Goal: Information Seeking & Learning: Check status

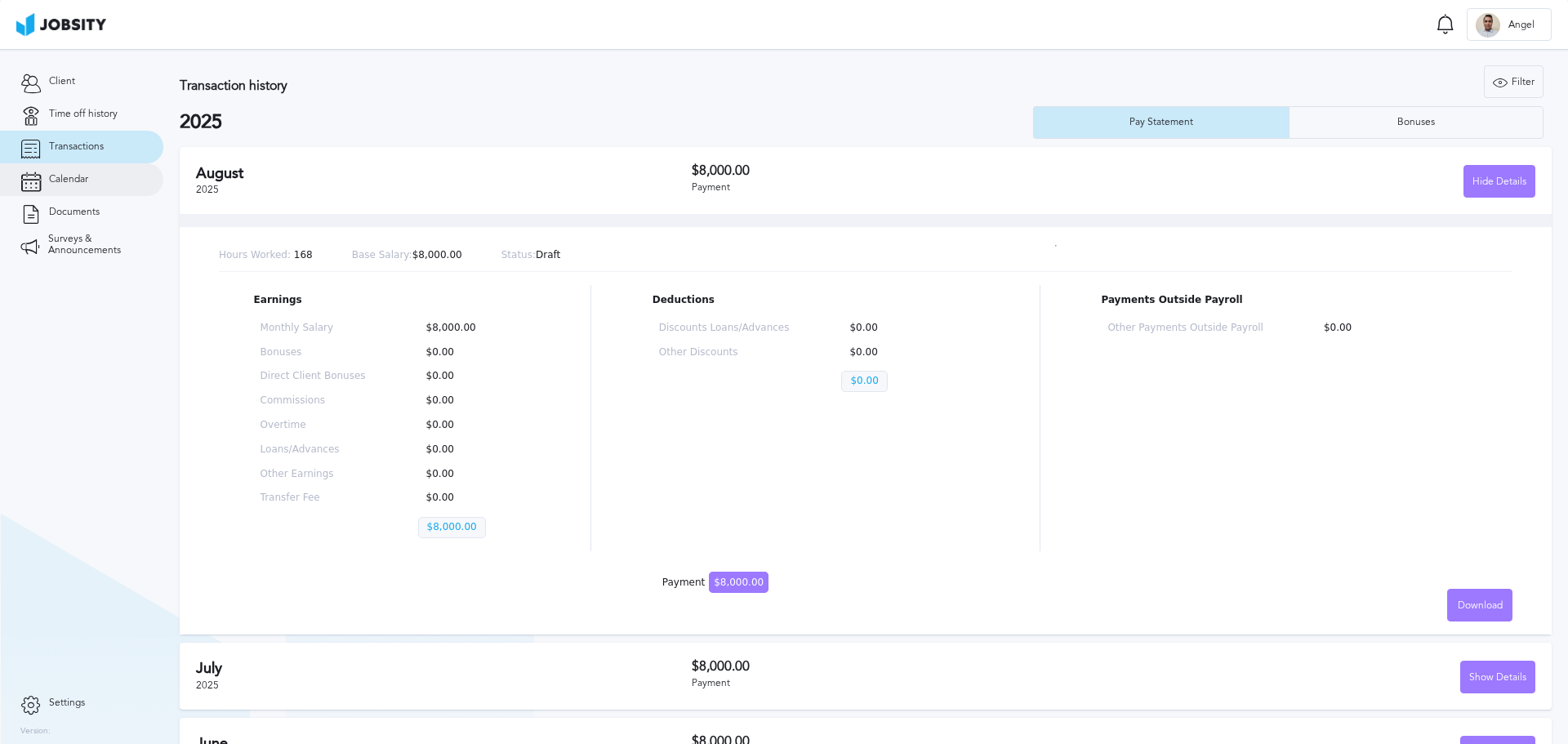
click at [78, 176] on span "Calendar" at bounding box center [69, 180] width 40 height 12
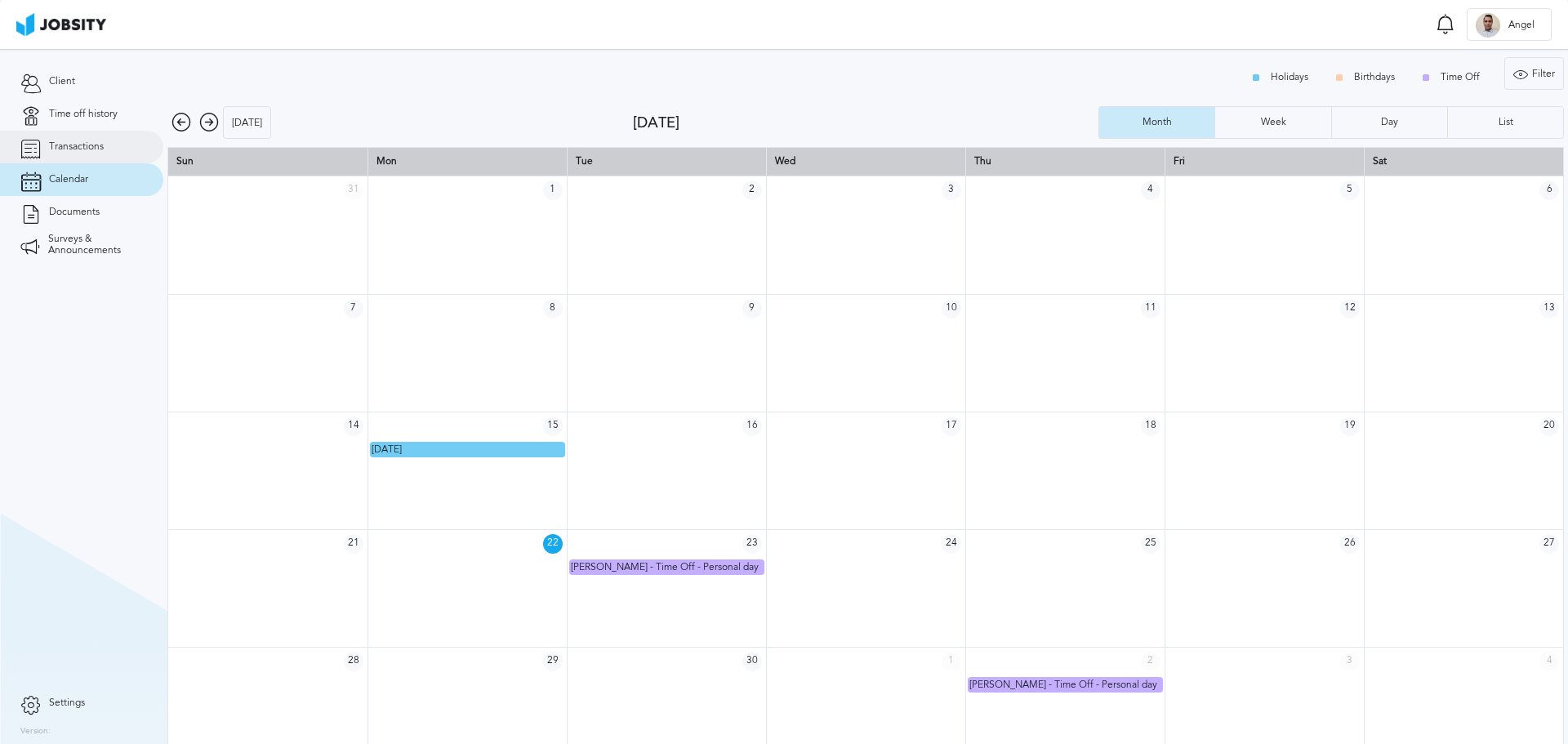
click at [88, 147] on span "Transactions" at bounding box center [76, 146] width 55 height 12
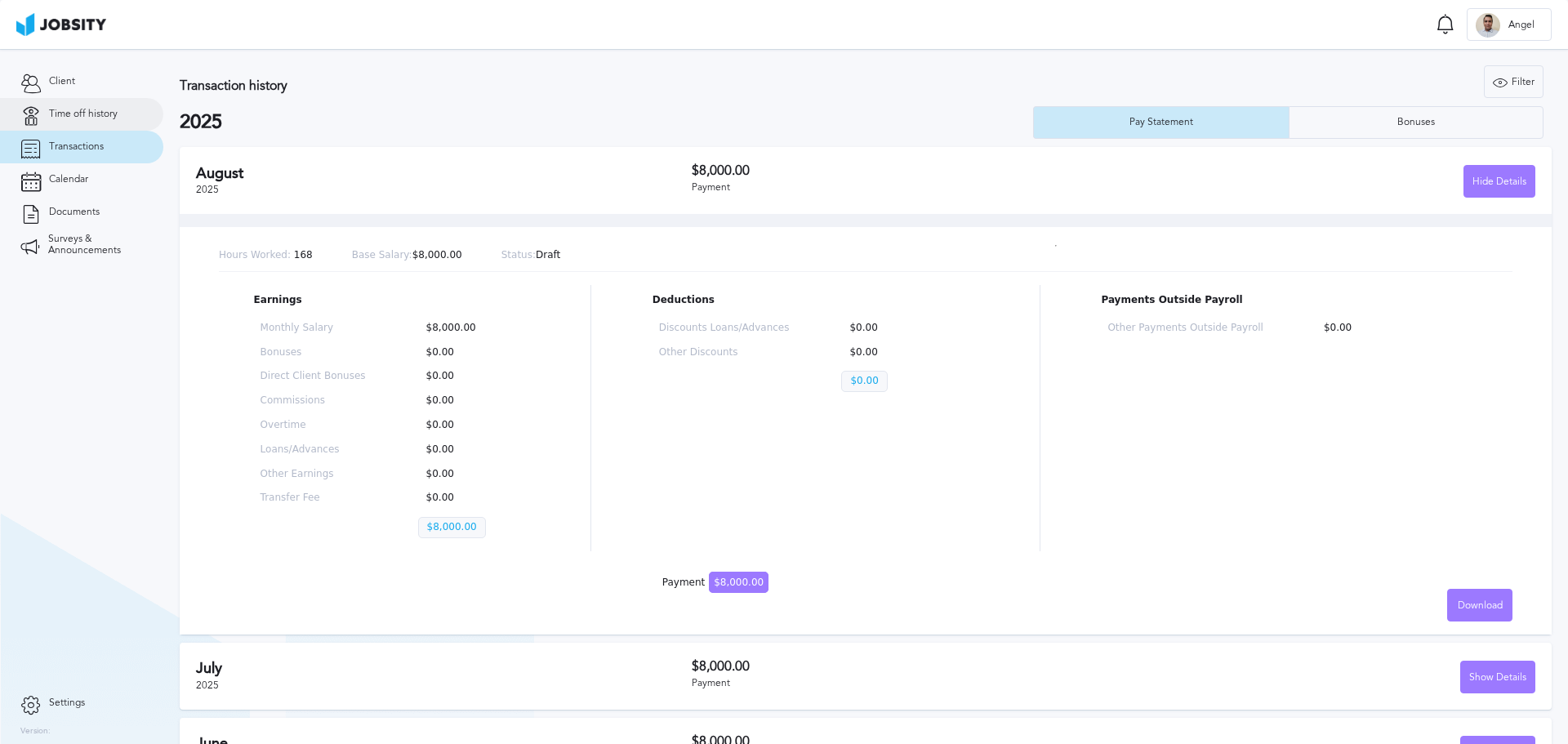
click at [61, 123] on link "Time off history" at bounding box center [82, 114] width 164 height 32
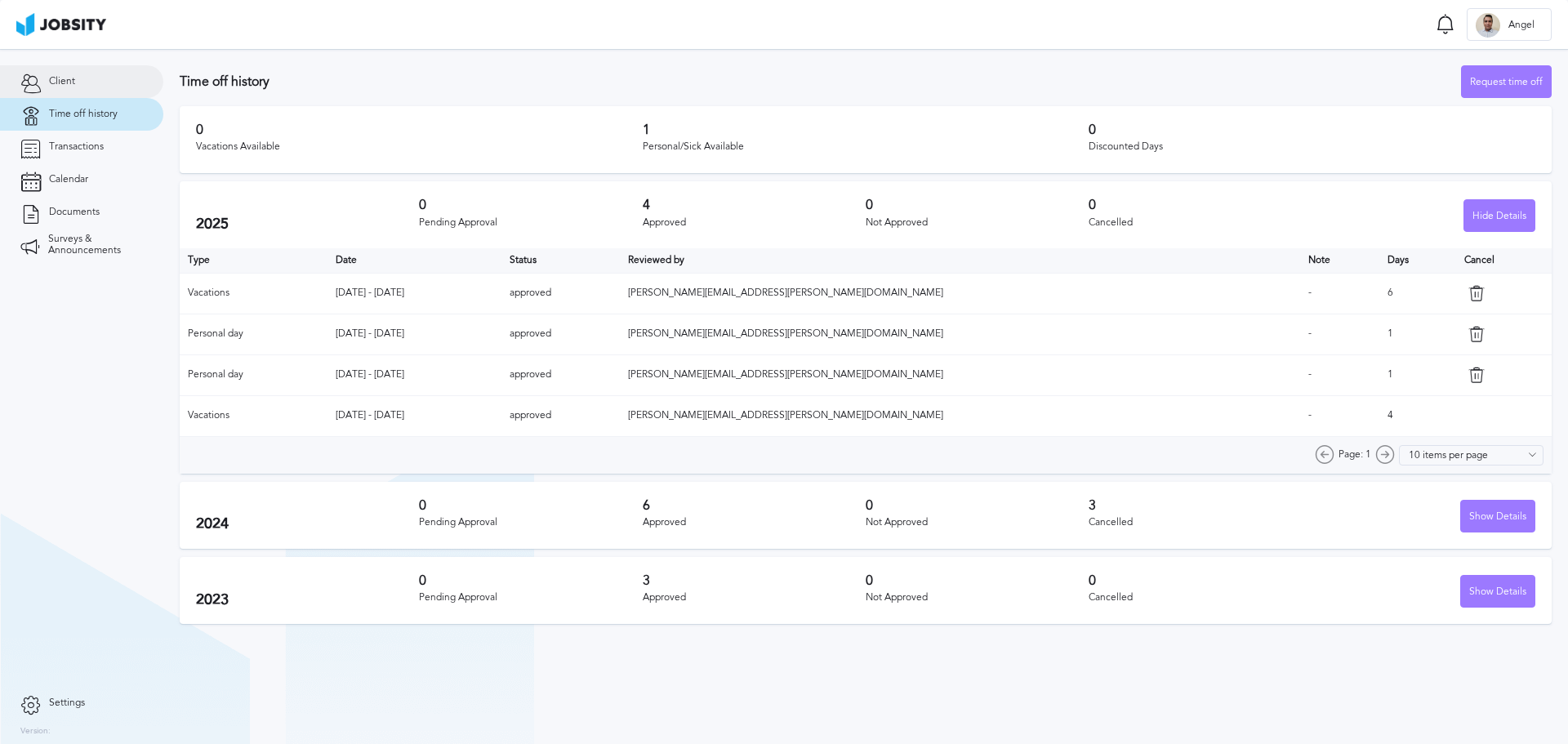
click at [63, 89] on link "Client" at bounding box center [82, 82] width 164 height 32
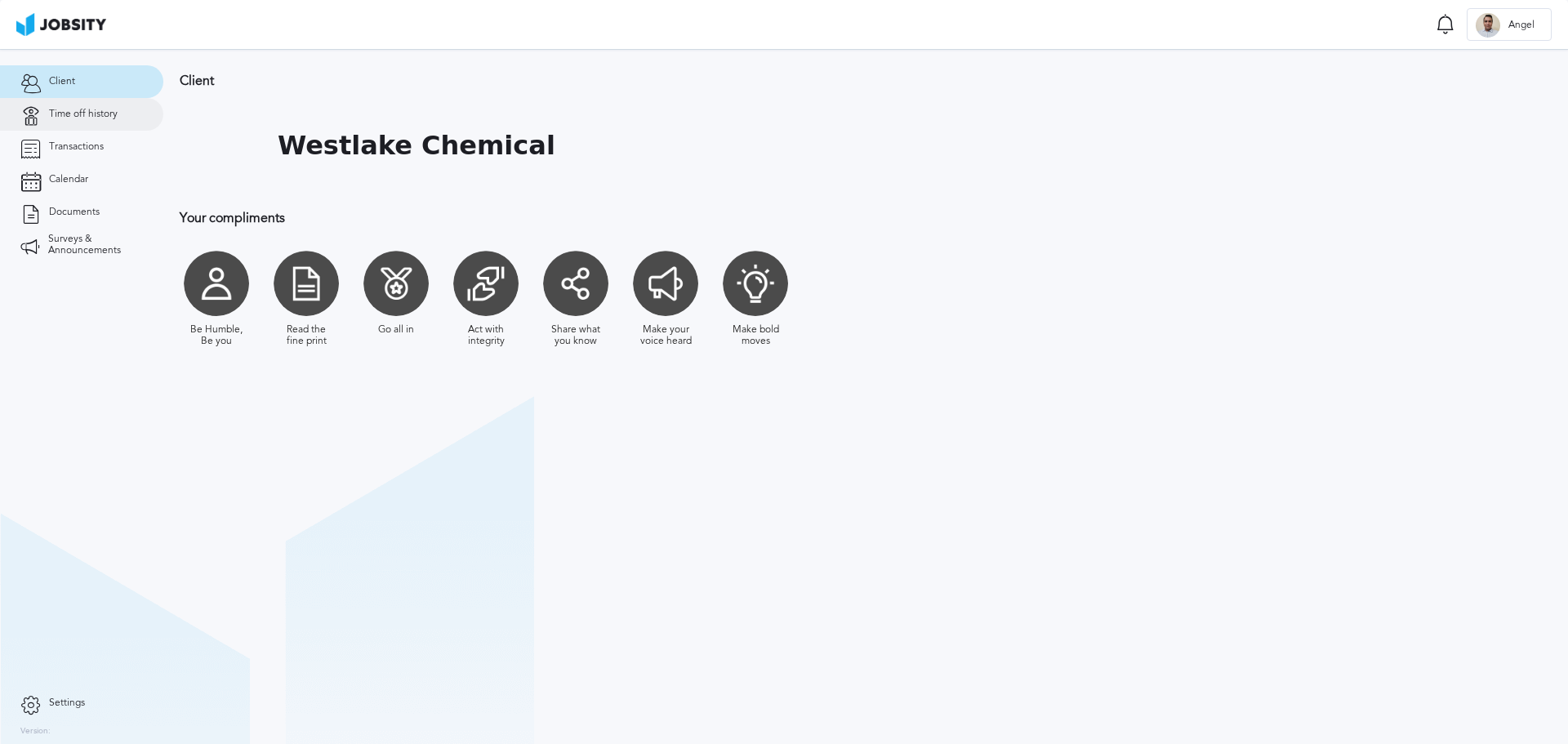
click at [68, 111] on span "Time off history" at bounding box center [84, 114] width 68 height 12
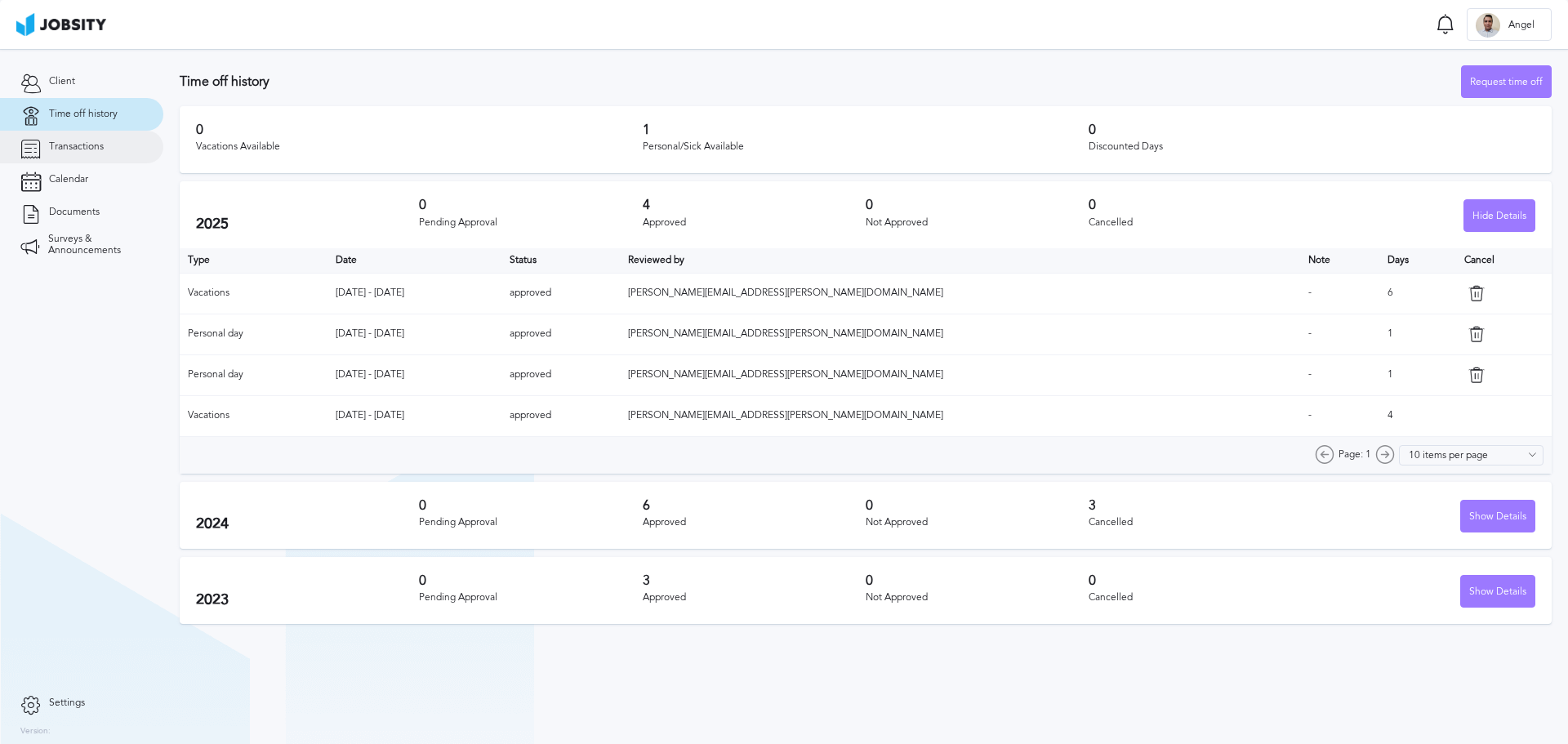
drag, startPoint x: 74, startPoint y: 140, endPoint x: 87, endPoint y: 154, distance: 19.1
click at [74, 142] on span "Transactions" at bounding box center [76, 146] width 55 height 12
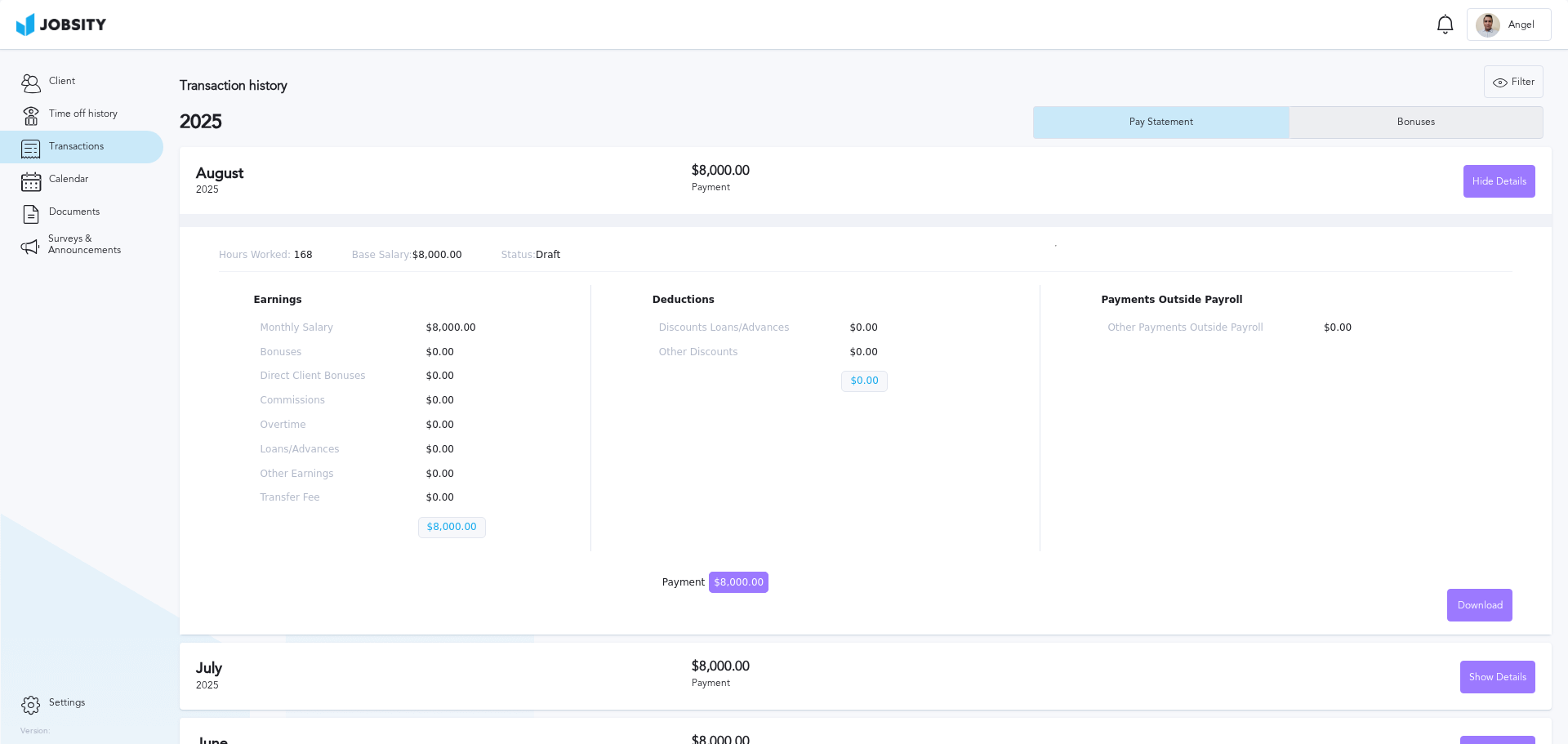
click at [1345, 124] on div "Bonuses" at bounding box center [1416, 122] width 254 height 32
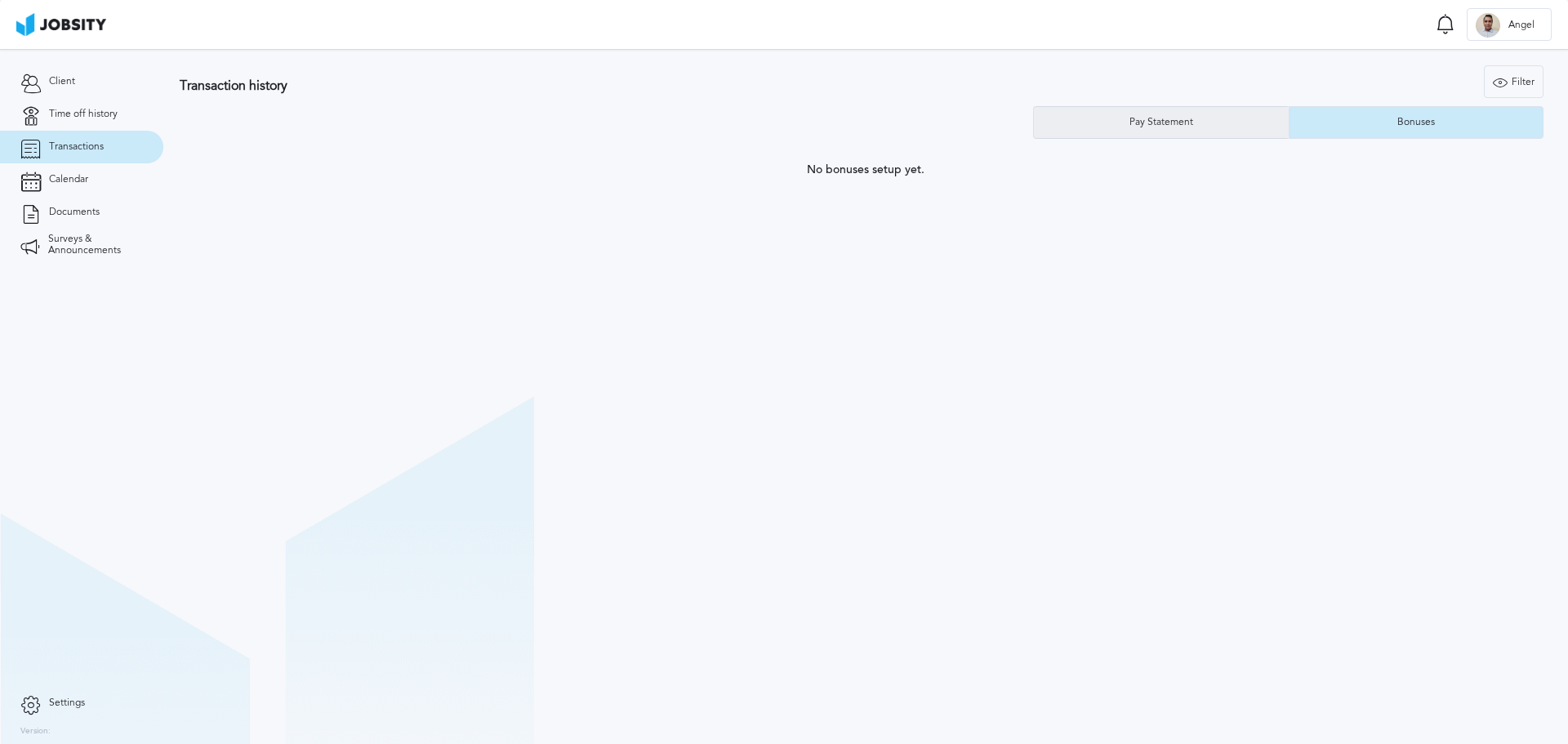
click at [1225, 120] on div "Pay Statement" at bounding box center [1162, 122] width 255 height 32
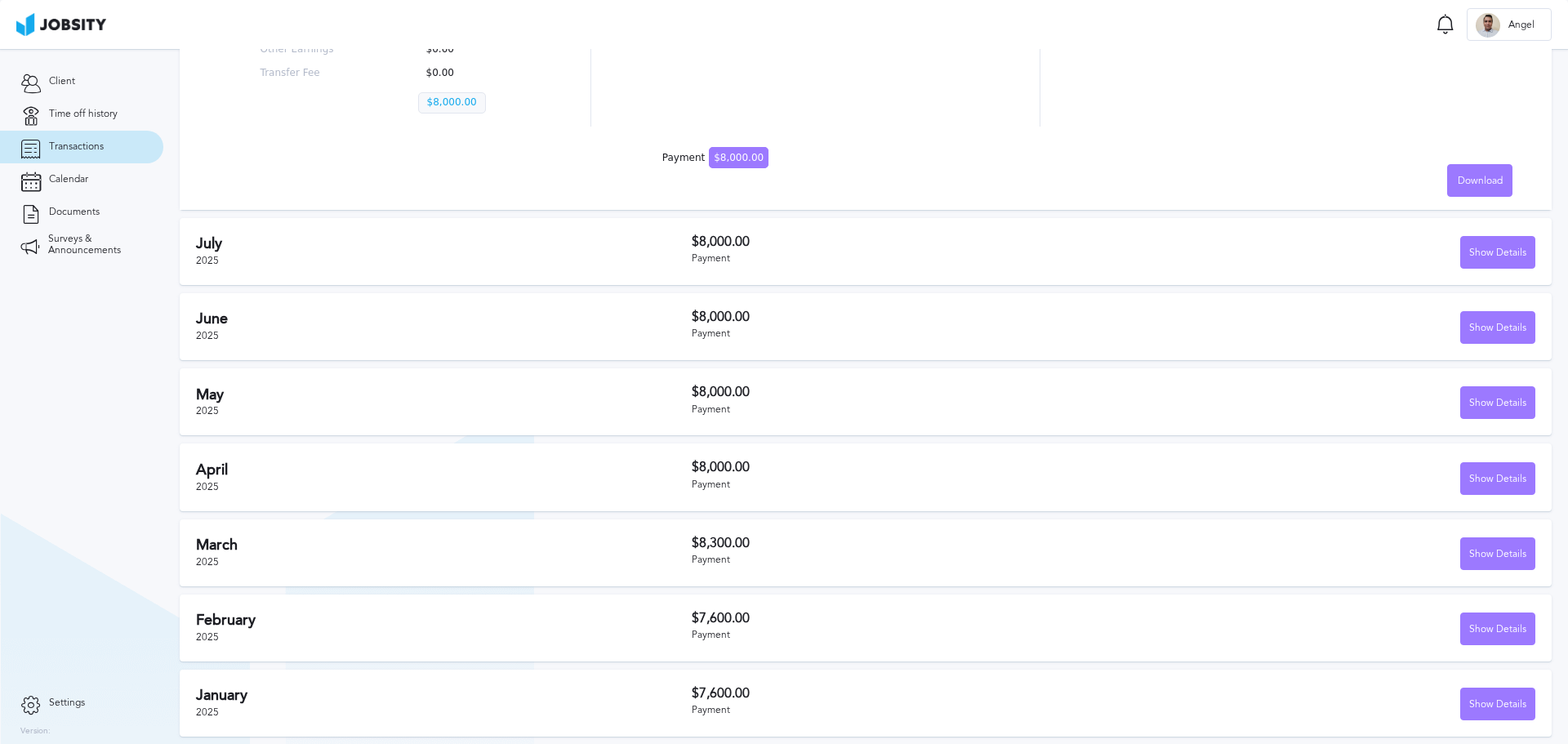
scroll to position [426, 0]
click at [312, 554] on div "[DATE]" at bounding box center [444, 551] width 496 height 31
click at [232, 542] on h2 "March" at bounding box center [444, 544] width 496 height 17
click at [1461, 556] on div "Show Details" at bounding box center [1498, 554] width 74 height 32
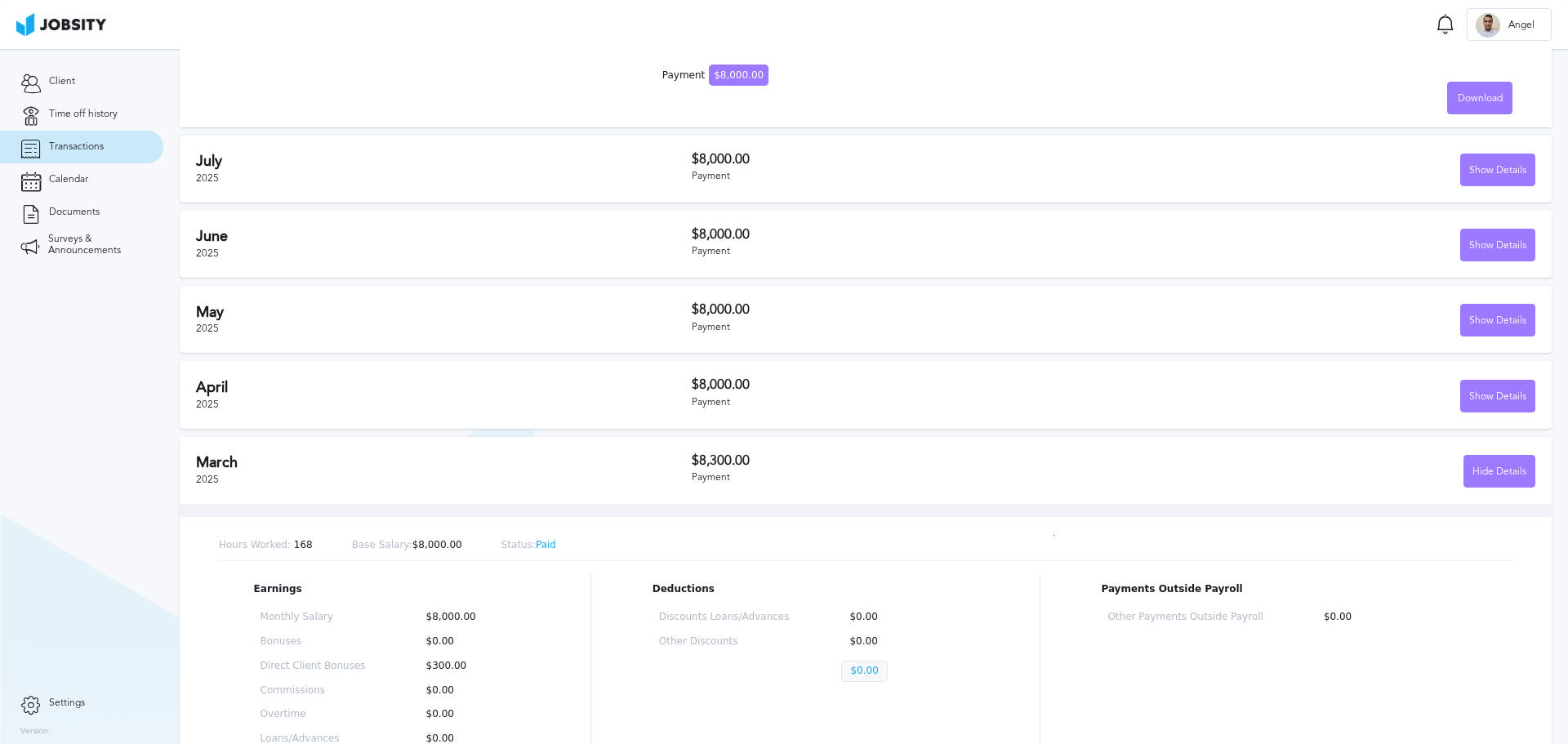
scroll to position [589, 0]
